Goal: Transaction & Acquisition: Purchase product/service

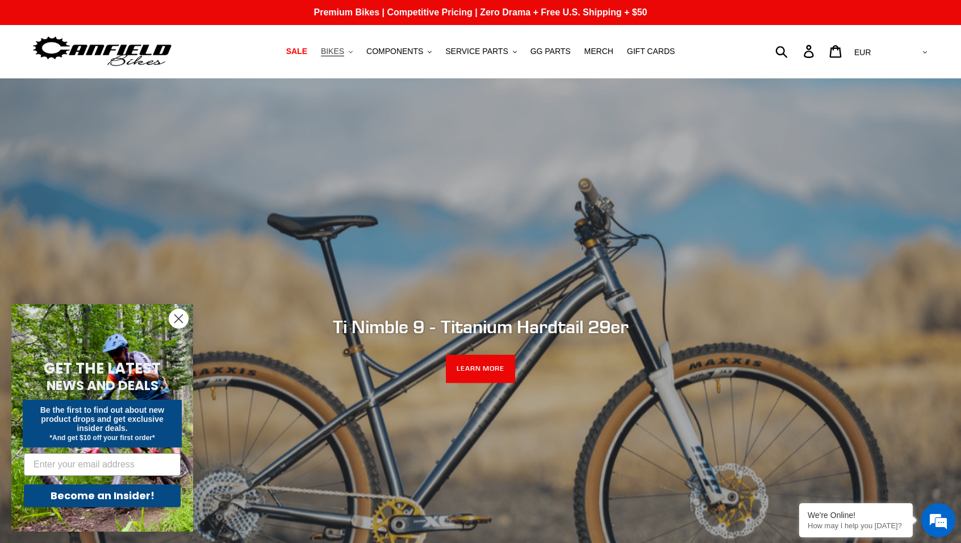
click at [341, 53] on span "BIKES" at bounding box center [332, 52] width 23 height 10
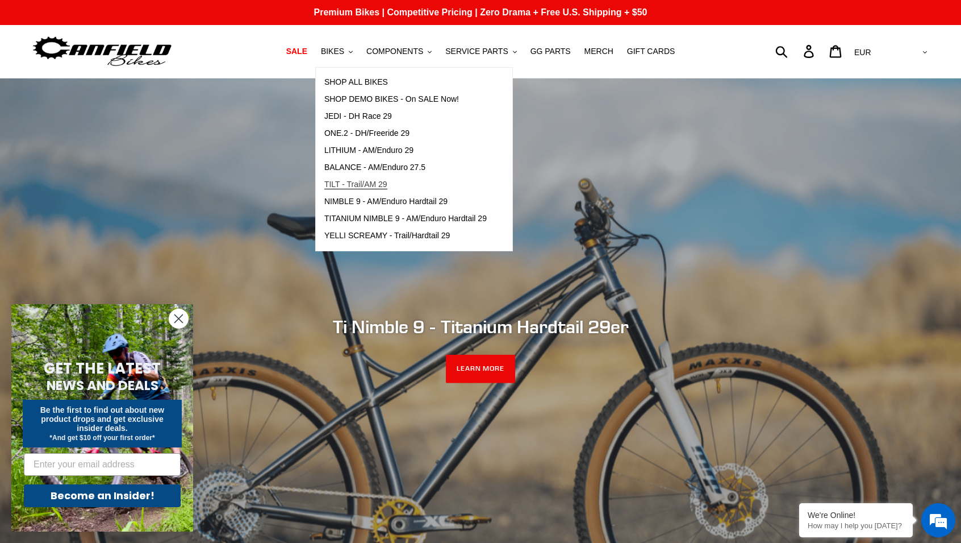
click at [366, 182] on span "TILT - Trail/AM 29" at bounding box center [355, 185] width 63 height 10
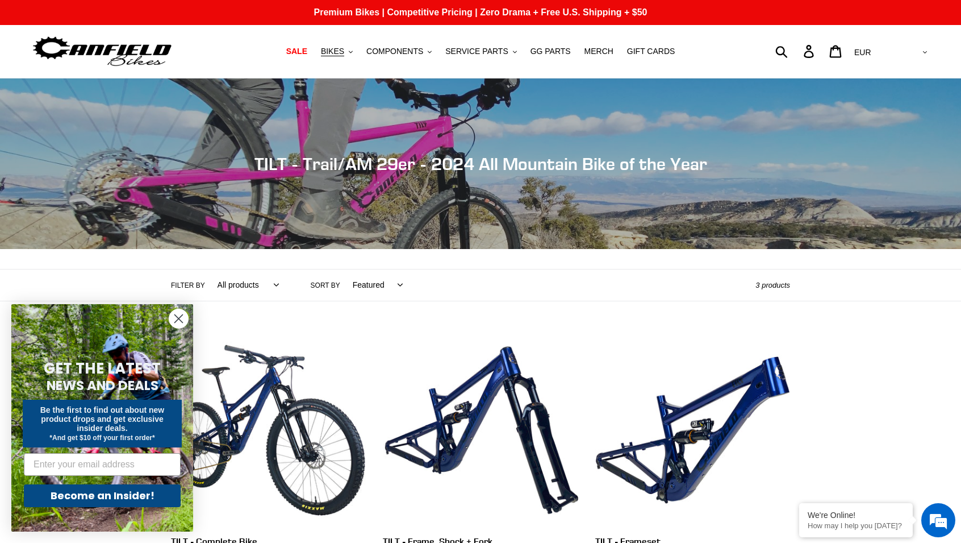
click at [175, 316] on circle "Close dialog" at bounding box center [178, 318] width 19 height 19
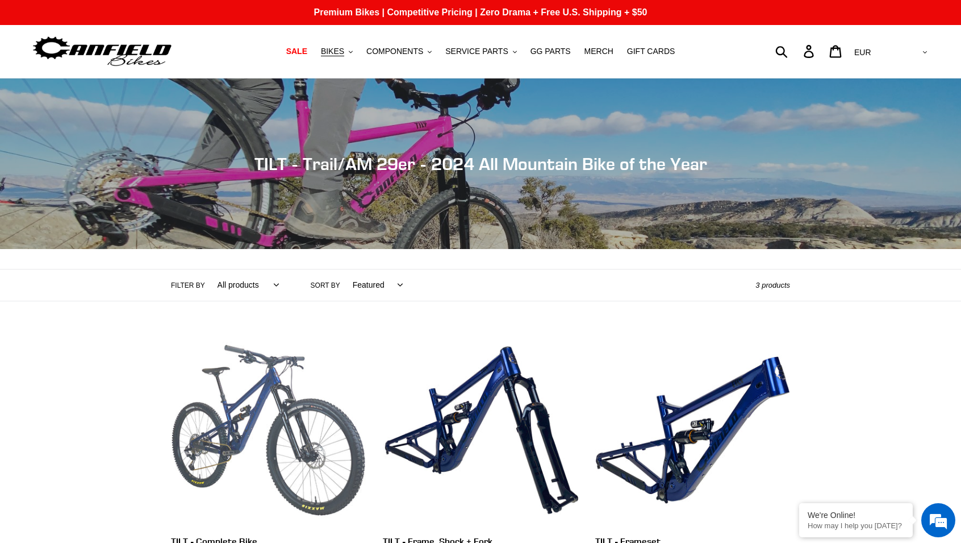
click at [260, 406] on link "TILT - Complete Bike" at bounding box center [268, 451] width 195 height 239
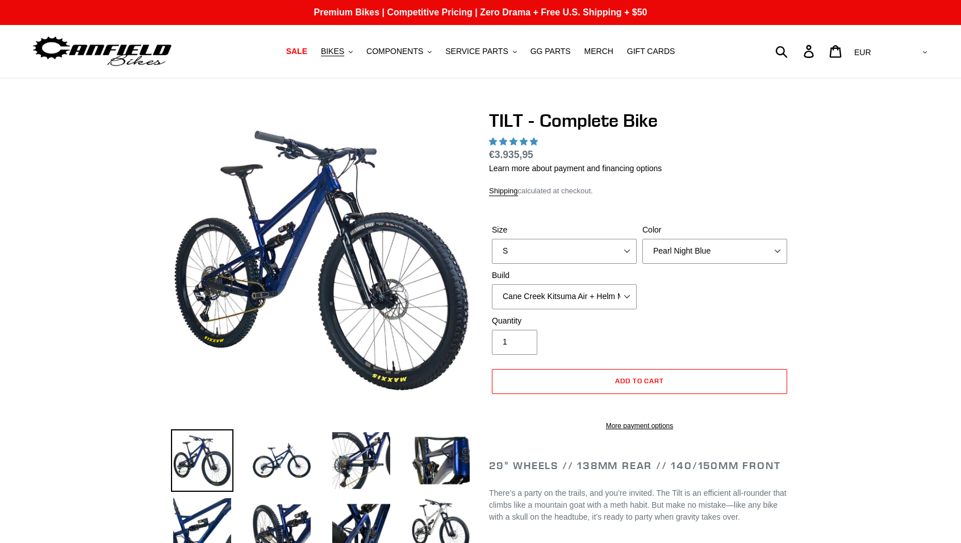
select select "highest-rating"
click at [695, 247] on select "Pearl Night Blue Stealth Silver Raw" at bounding box center [714, 251] width 145 height 25
click at [642, 239] on select "Pearl Night Blue Stealth Silver Raw" at bounding box center [714, 251] width 145 height 25
click at [698, 251] on select "Pearl Night Blue Stealth Silver Raw" at bounding box center [714, 251] width 145 height 25
select select "Raw"
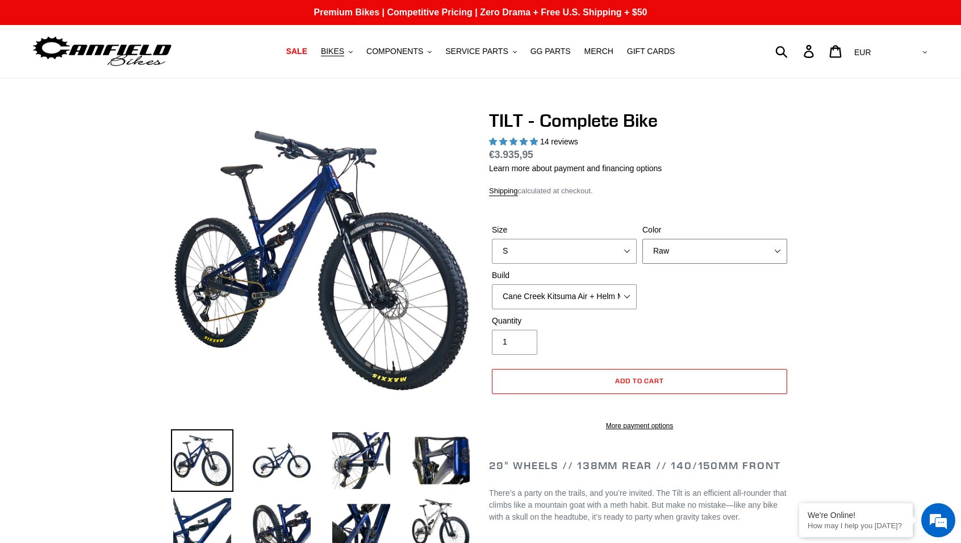
click at [642, 239] on select "Pearl Night Blue Stealth Silver Raw" at bounding box center [714, 251] width 145 height 25
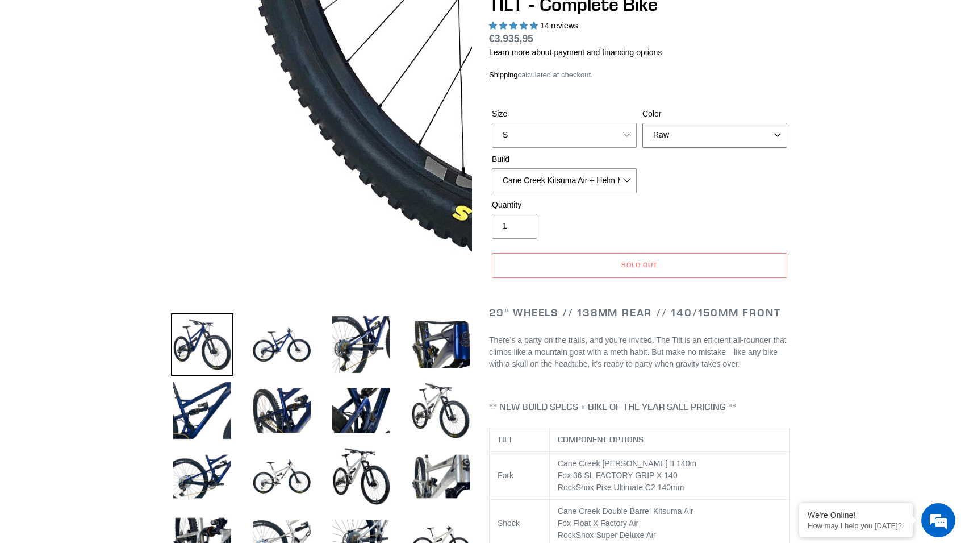
scroll to position [119, 0]
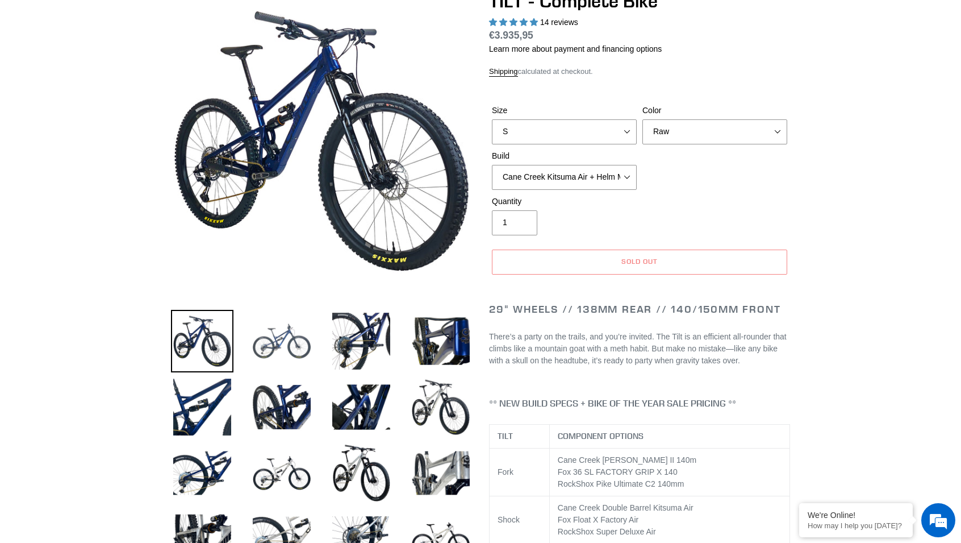
click at [281, 336] on img at bounding box center [282, 341] width 62 height 62
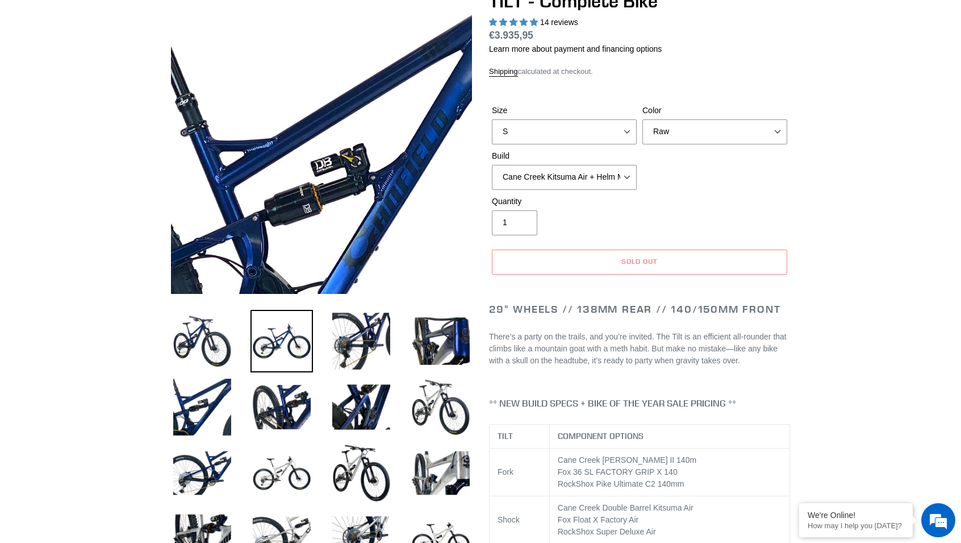
click at [310, 111] on img at bounding box center [353, 229] width 1163 height 1163
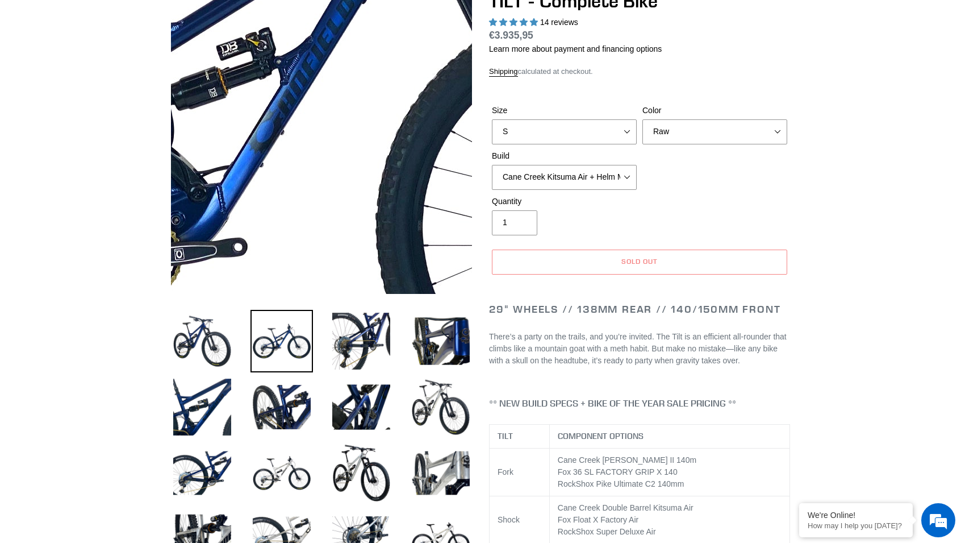
click at [343, 152] on img at bounding box center [259, 113] width 1163 height 1163
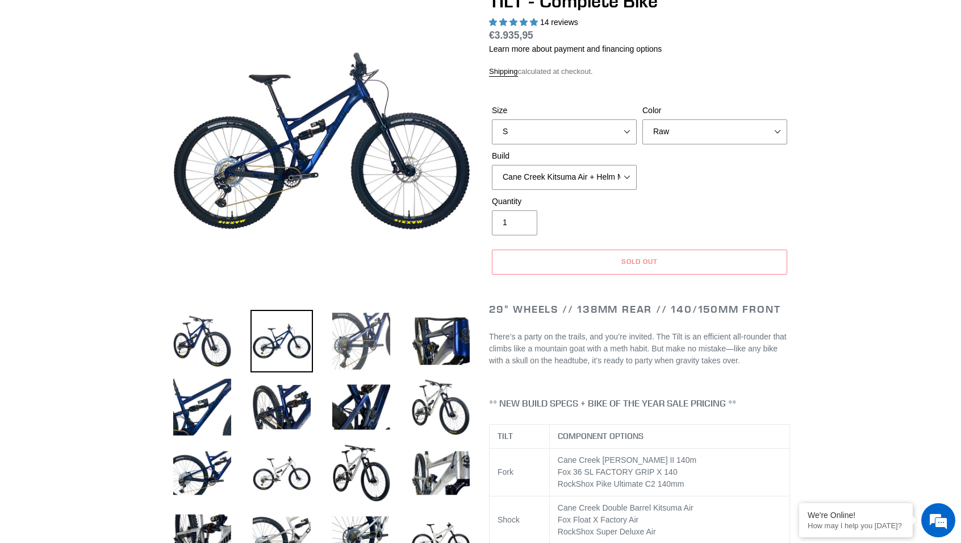
click at [362, 331] on img at bounding box center [361, 341] width 62 height 62
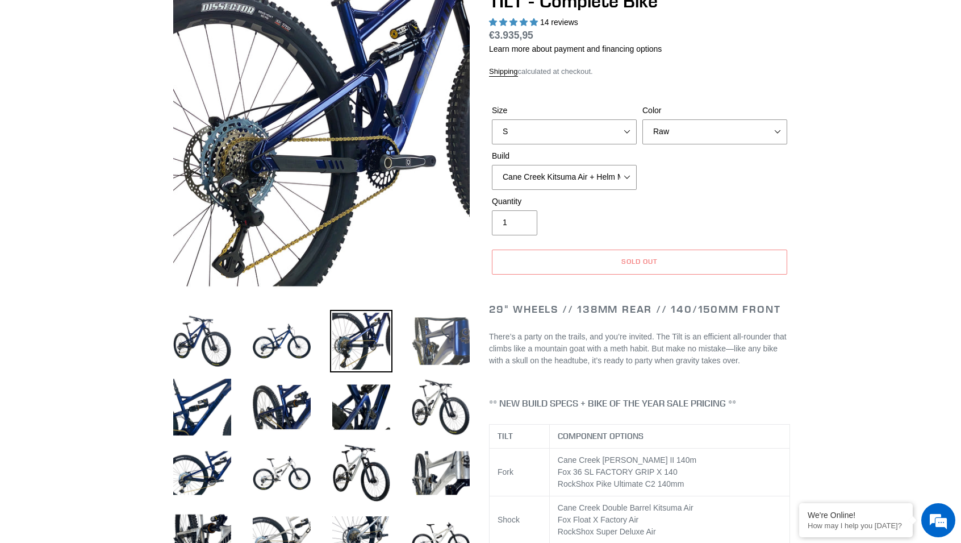
click at [438, 340] on img at bounding box center [441, 341] width 62 height 62
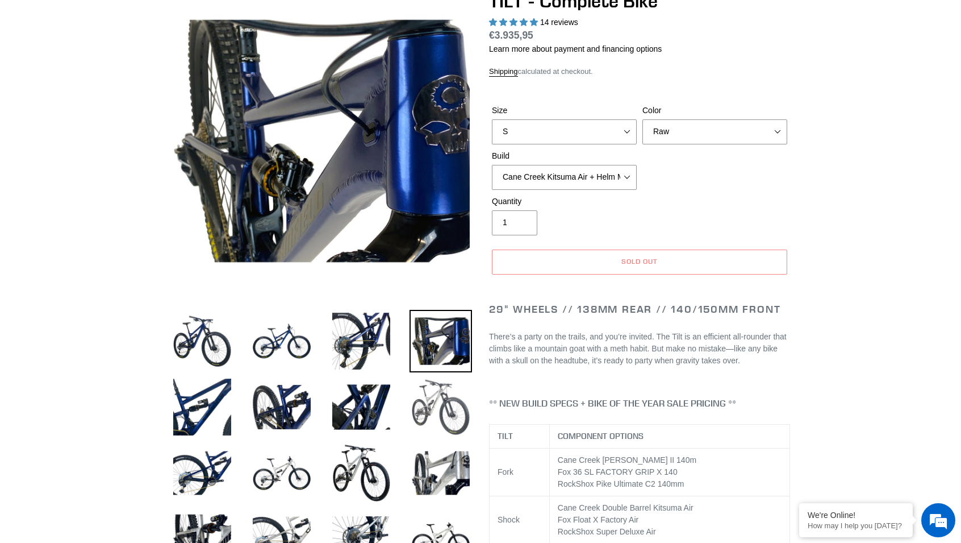
click at [449, 415] on img at bounding box center [441, 406] width 62 height 62
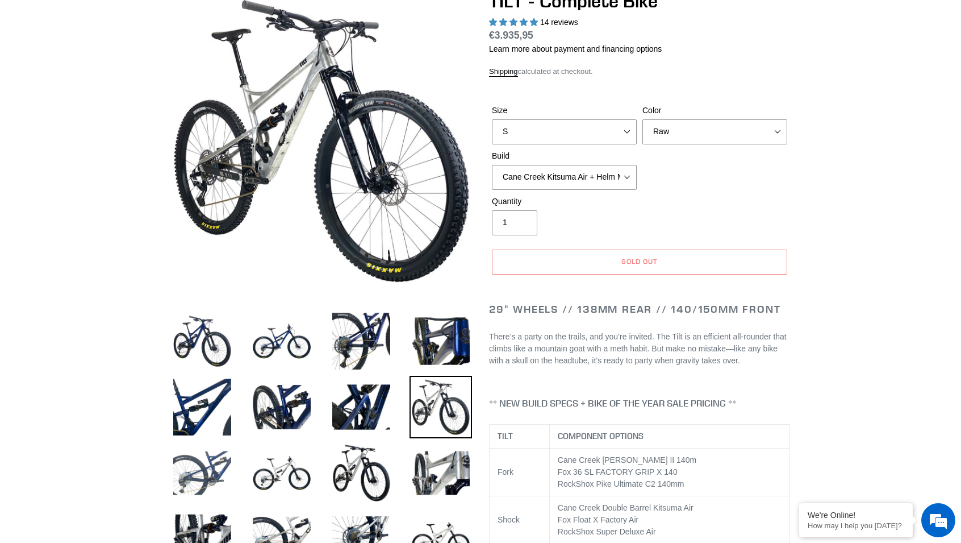
click at [206, 471] on img at bounding box center [202, 472] width 62 height 62
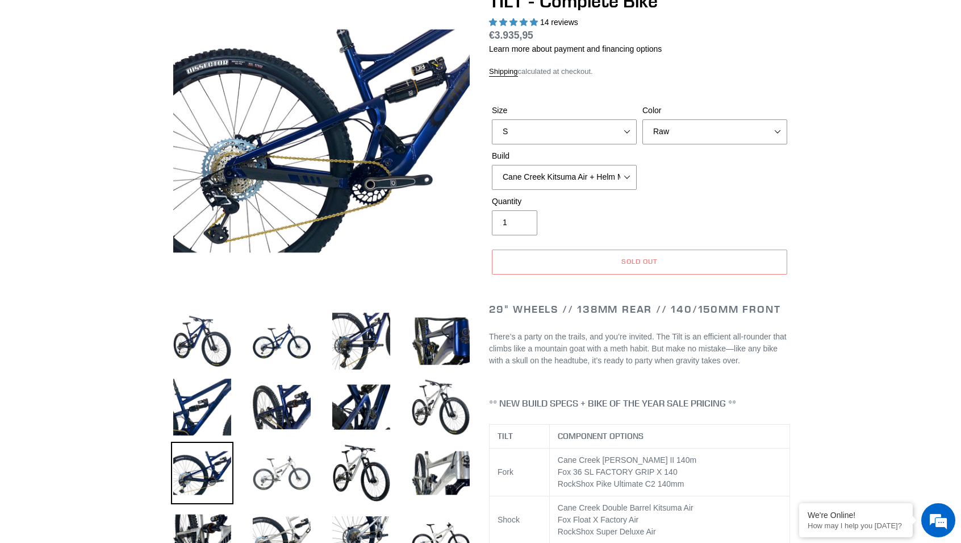
click at [275, 470] on img at bounding box center [282, 472] width 62 height 62
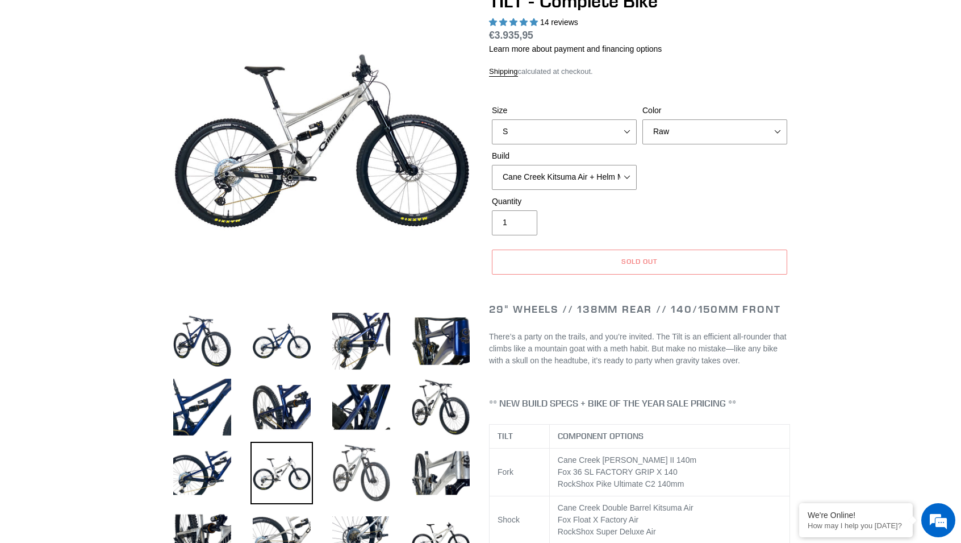
click at [364, 474] on img at bounding box center [361, 472] width 62 height 62
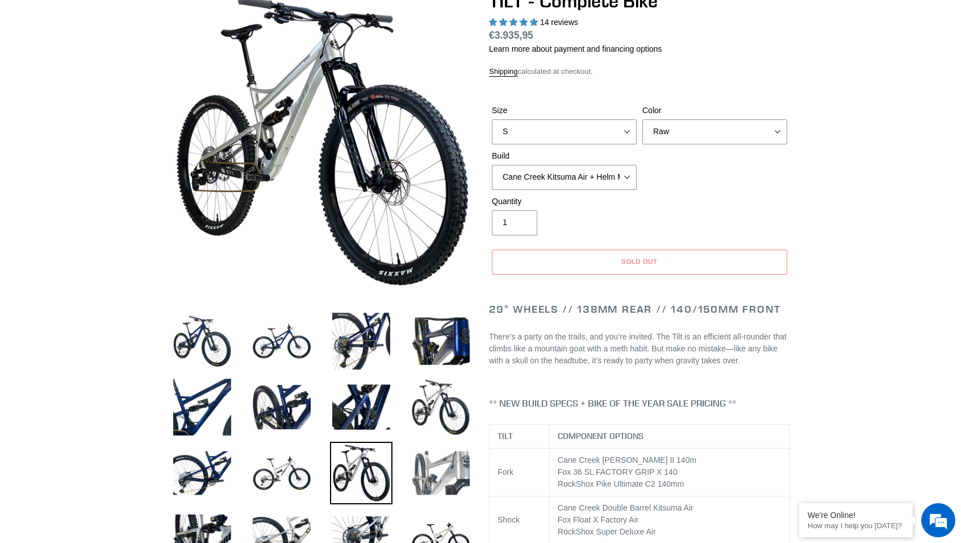
click at [431, 471] on img at bounding box center [441, 472] width 62 height 62
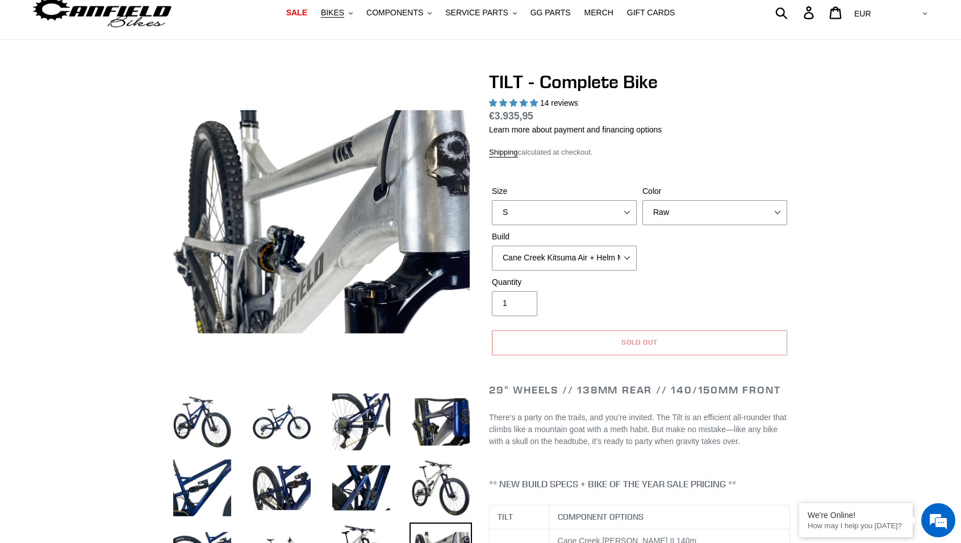
scroll to position [0, 0]
